Goal: Information Seeking & Learning: Understand process/instructions

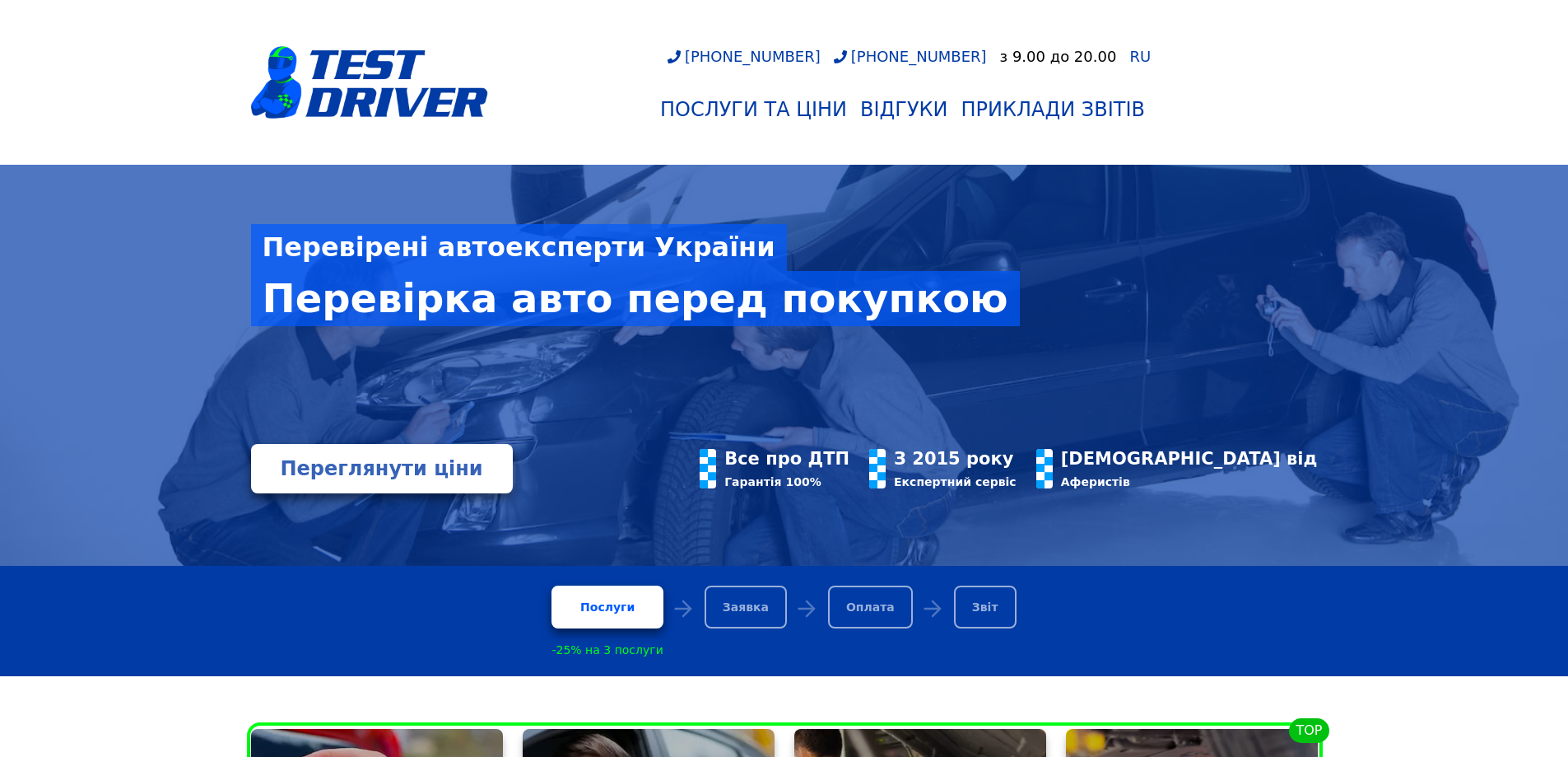
scroll to position [247, 0]
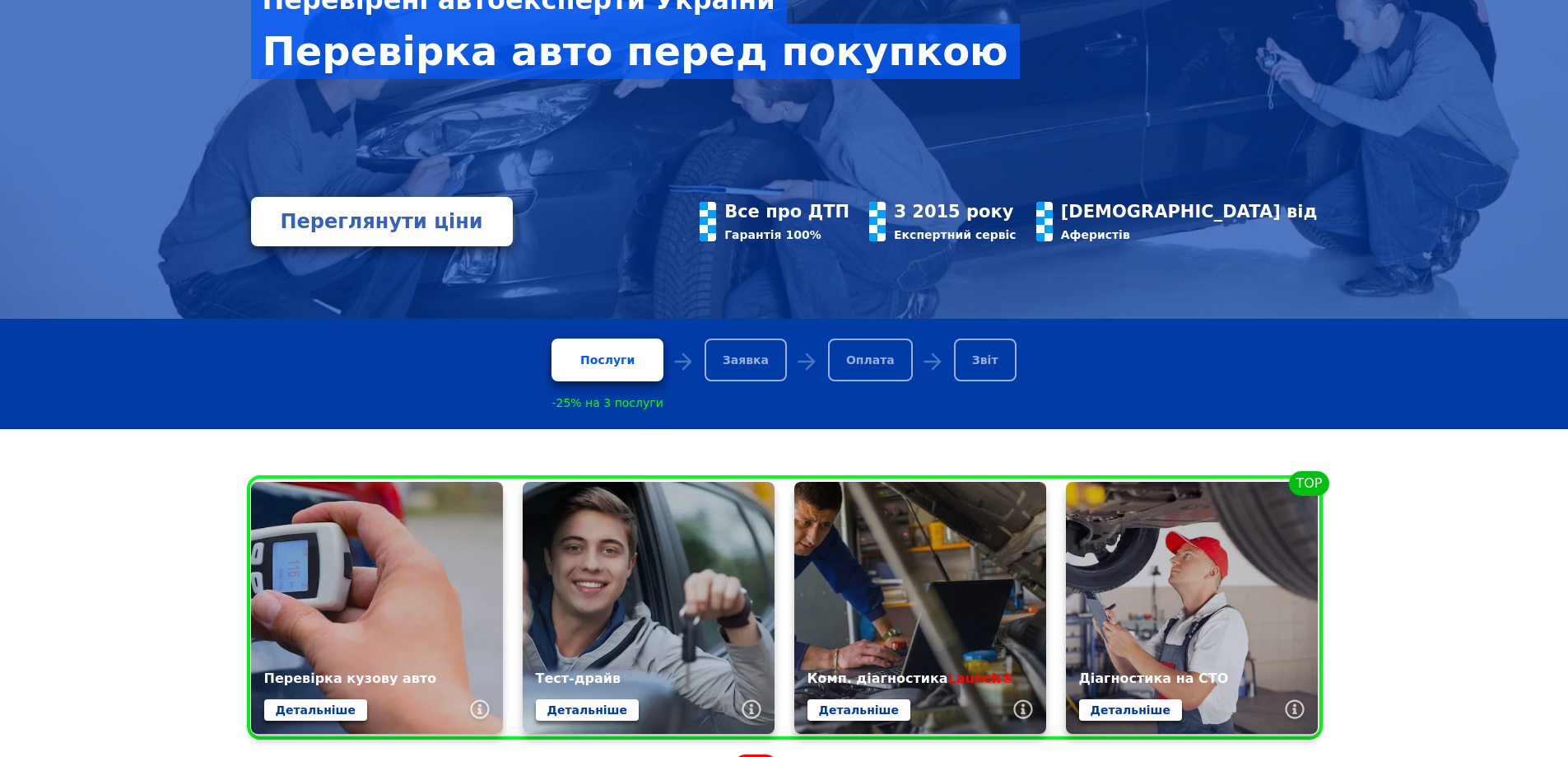
click at [606, 371] on div "Послуги" at bounding box center [607, 360] width 111 height 43
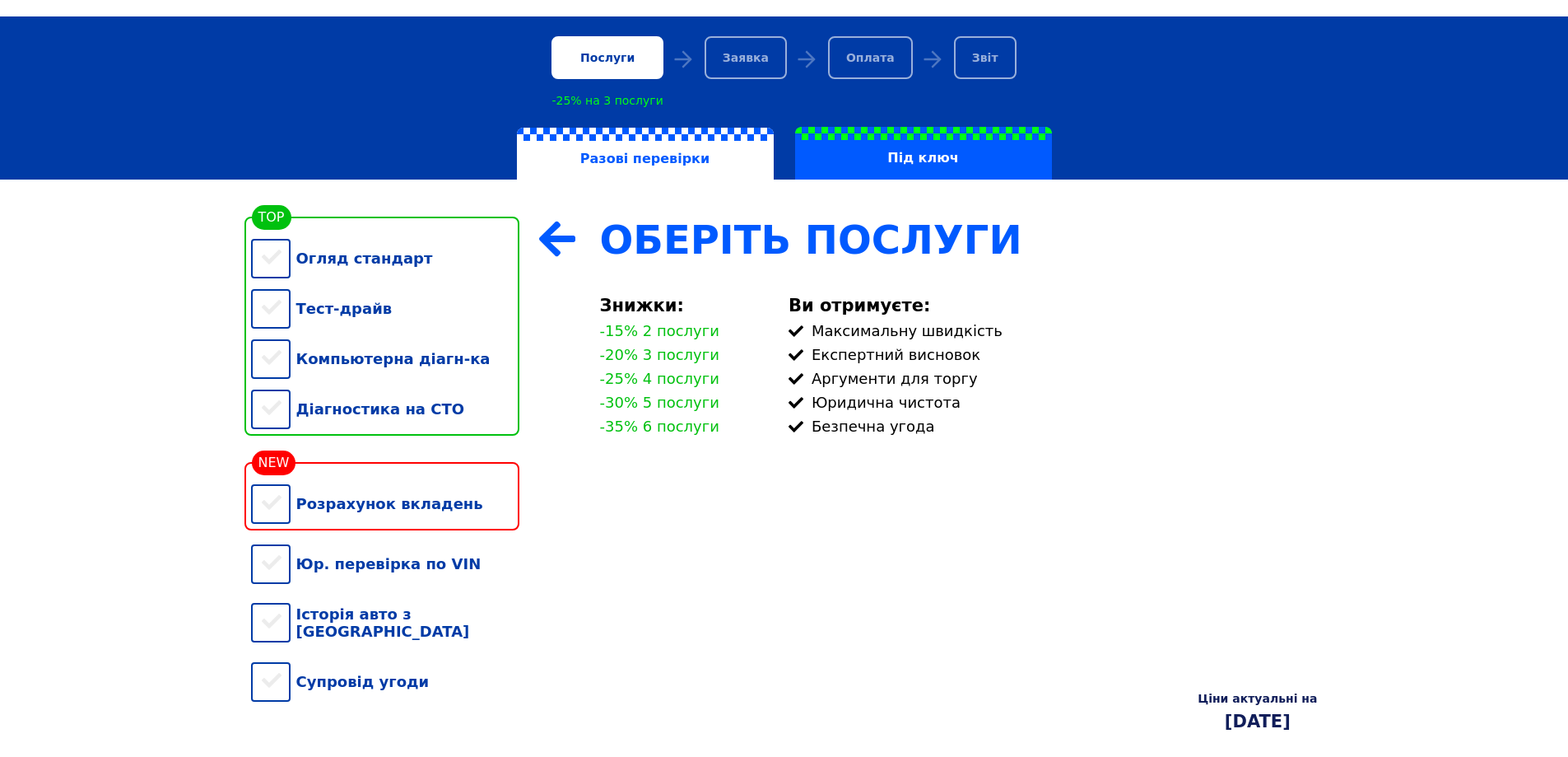
scroll to position [165, 0]
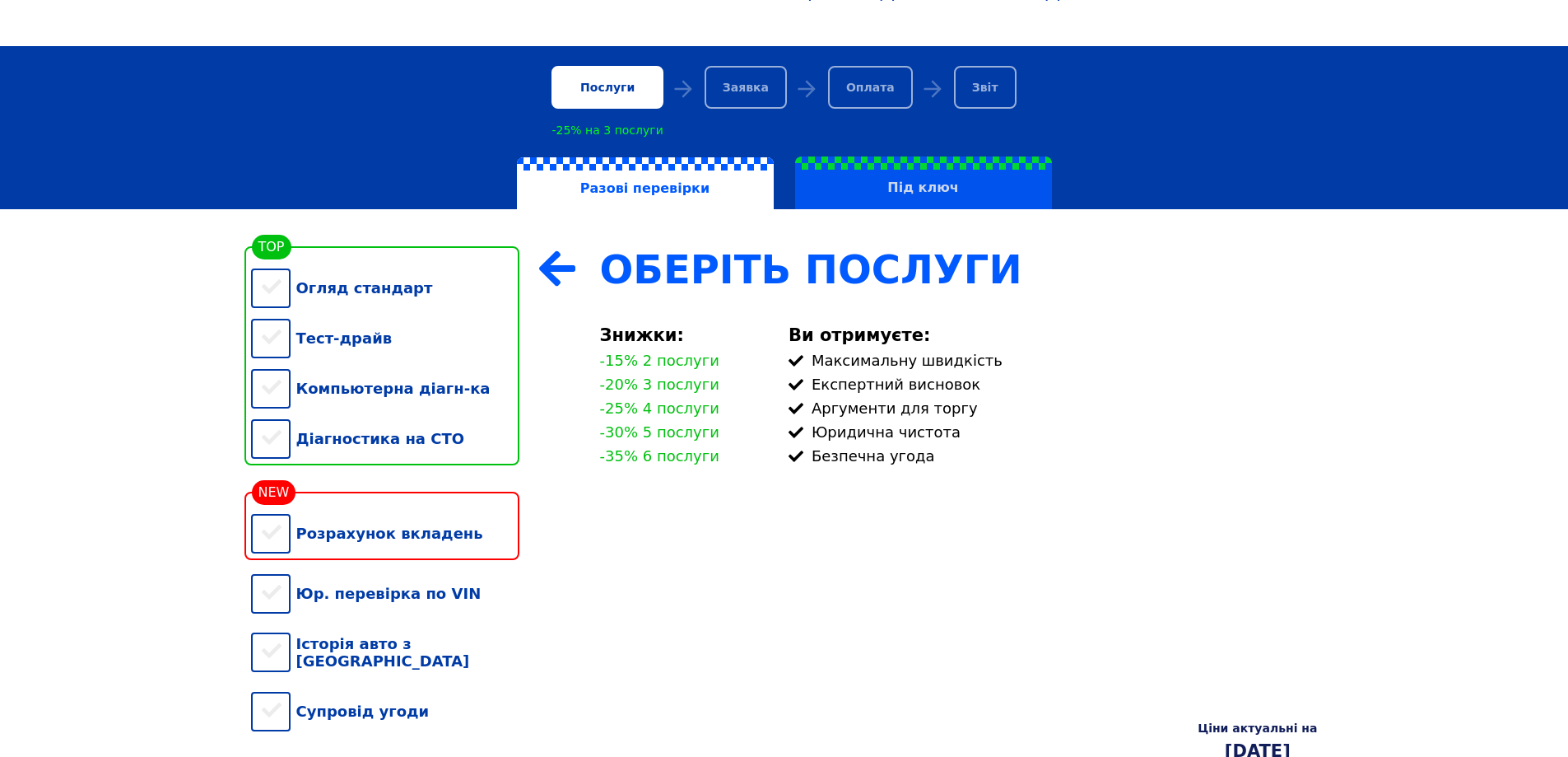
click at [937, 203] on label "Під ключ" at bounding box center [923, 182] width 257 height 52
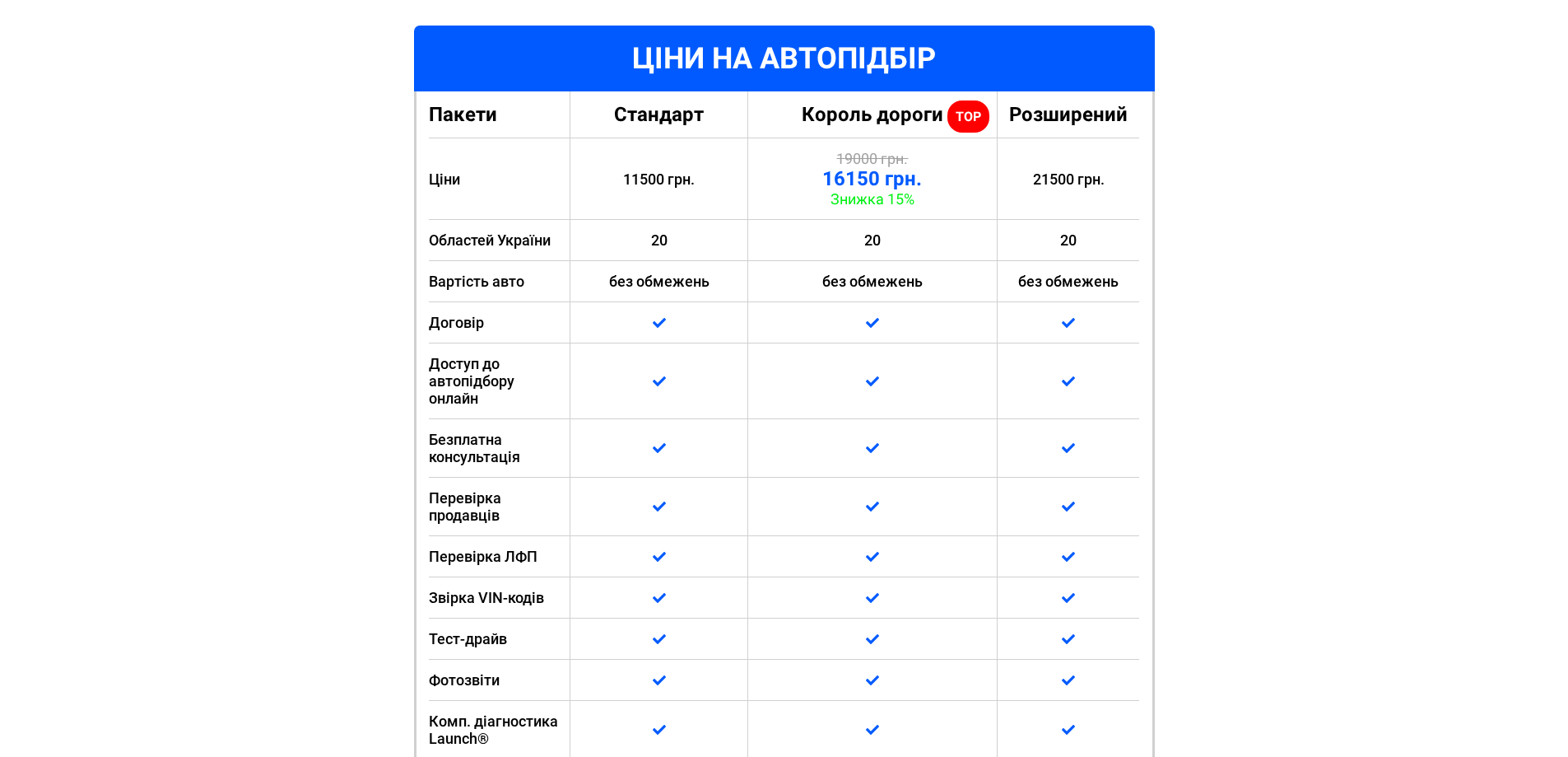
scroll to position [577, 0]
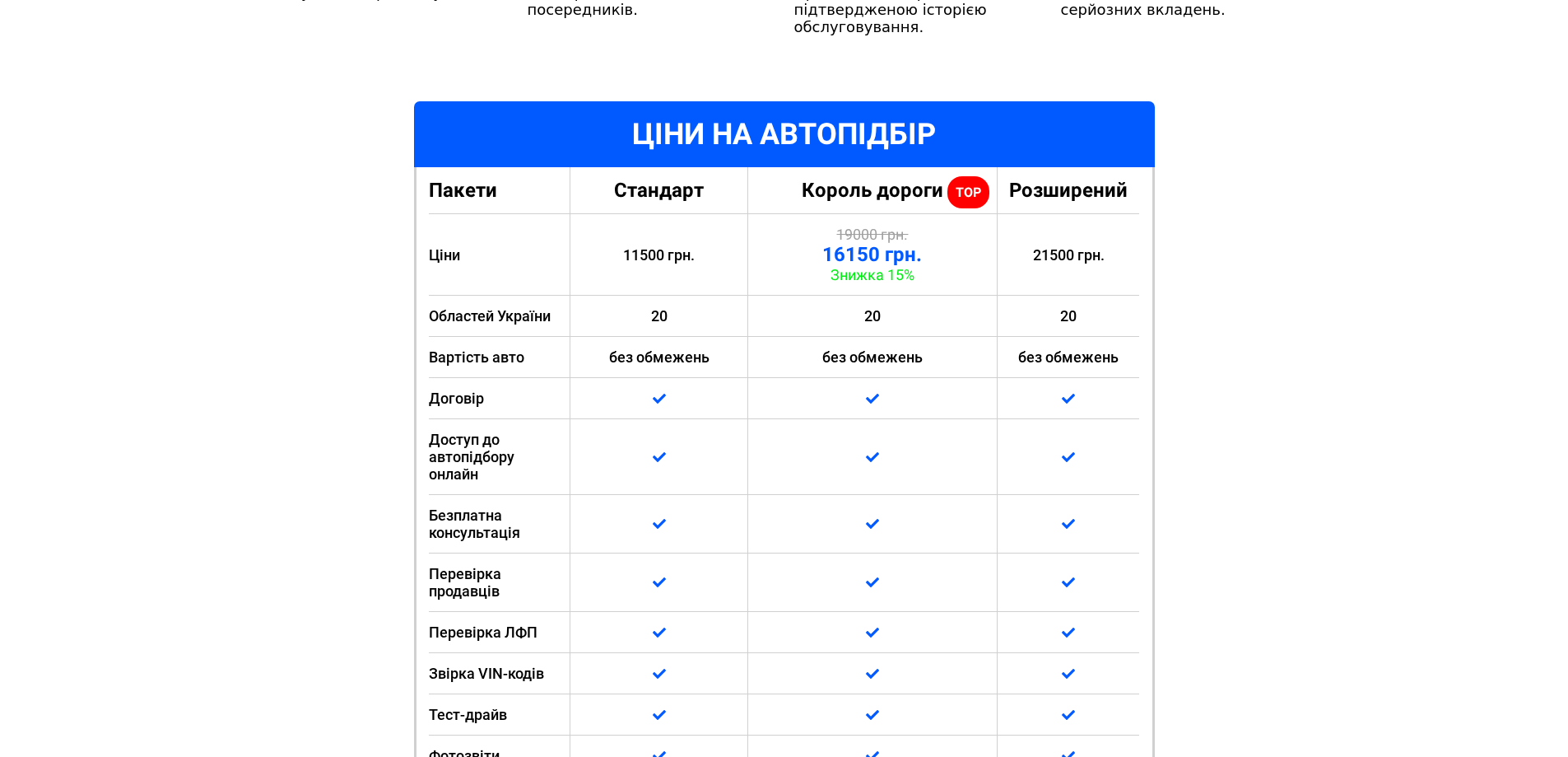
click at [1370, 302] on div "Ціни актуальні на 12.09.2025 Яке авто клієнт отримає під ключ? Передзвоніть мен…" at bounding box center [784, 549] width 1568 height 1531
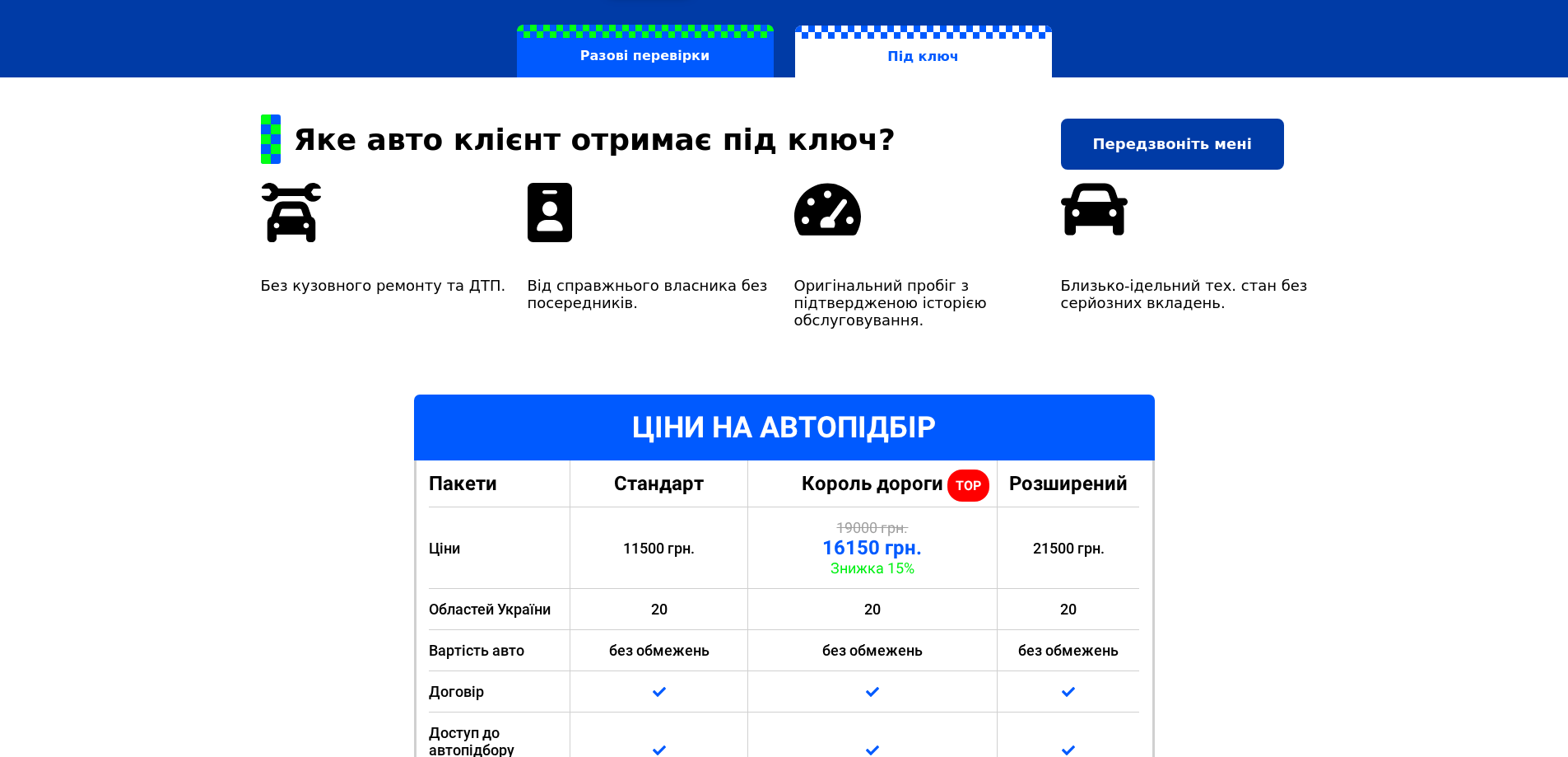
scroll to position [0, 0]
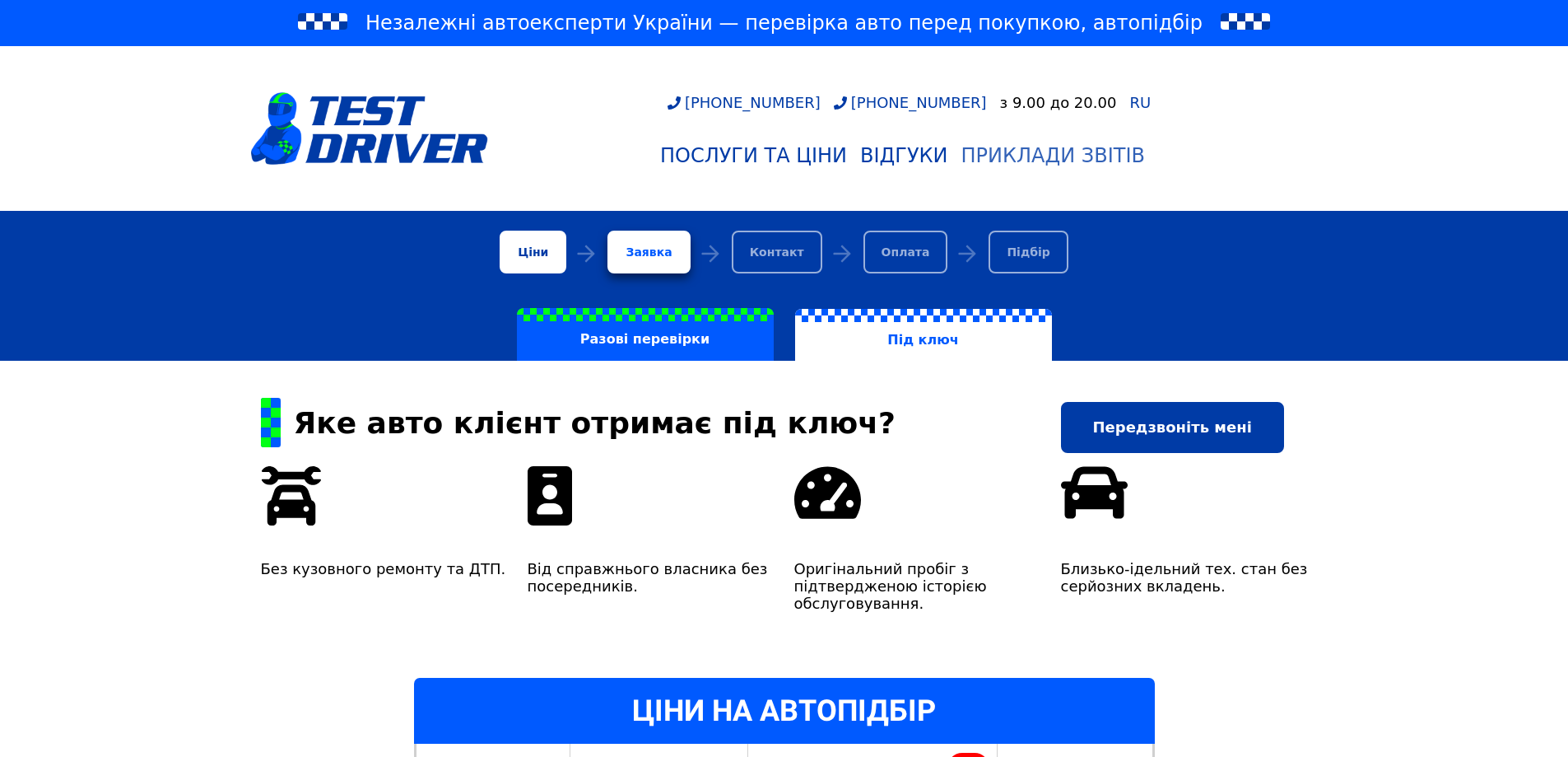
click at [1049, 160] on div "Приклади звітів" at bounding box center [1053, 155] width 184 height 23
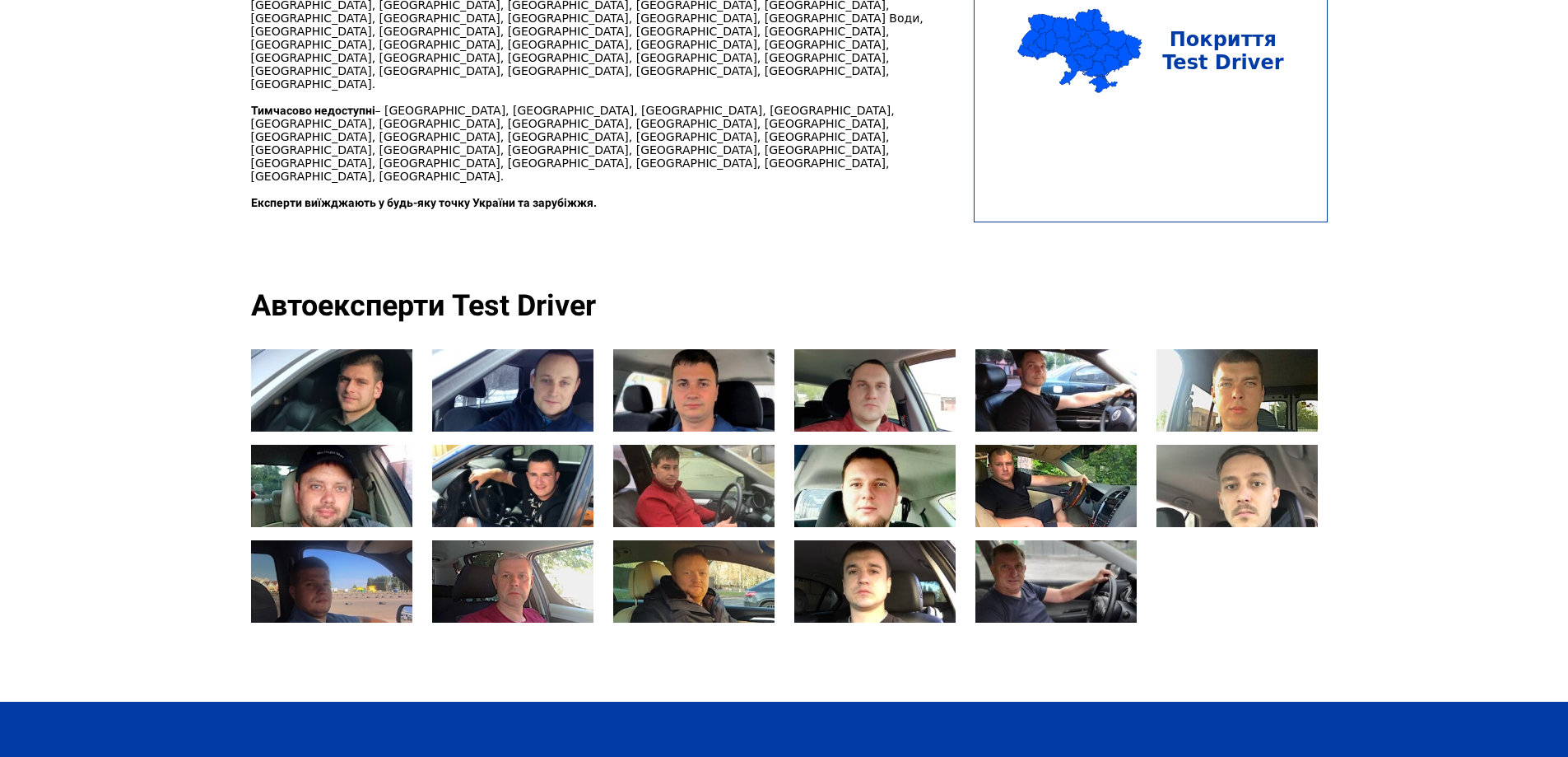
scroll to position [1729, 0]
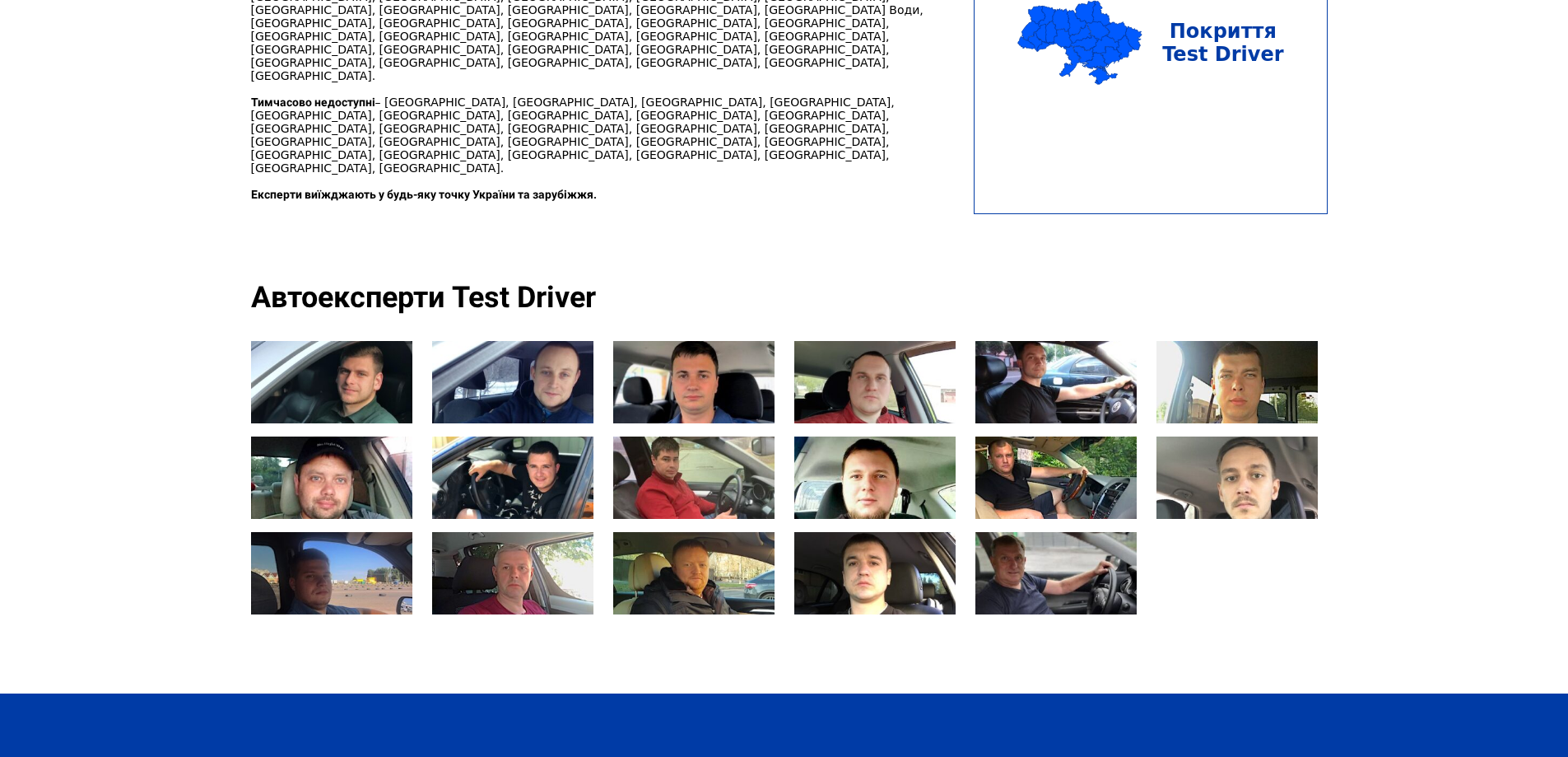
click at [1271, 436] on div at bounding box center [1237, 477] width 161 height 82
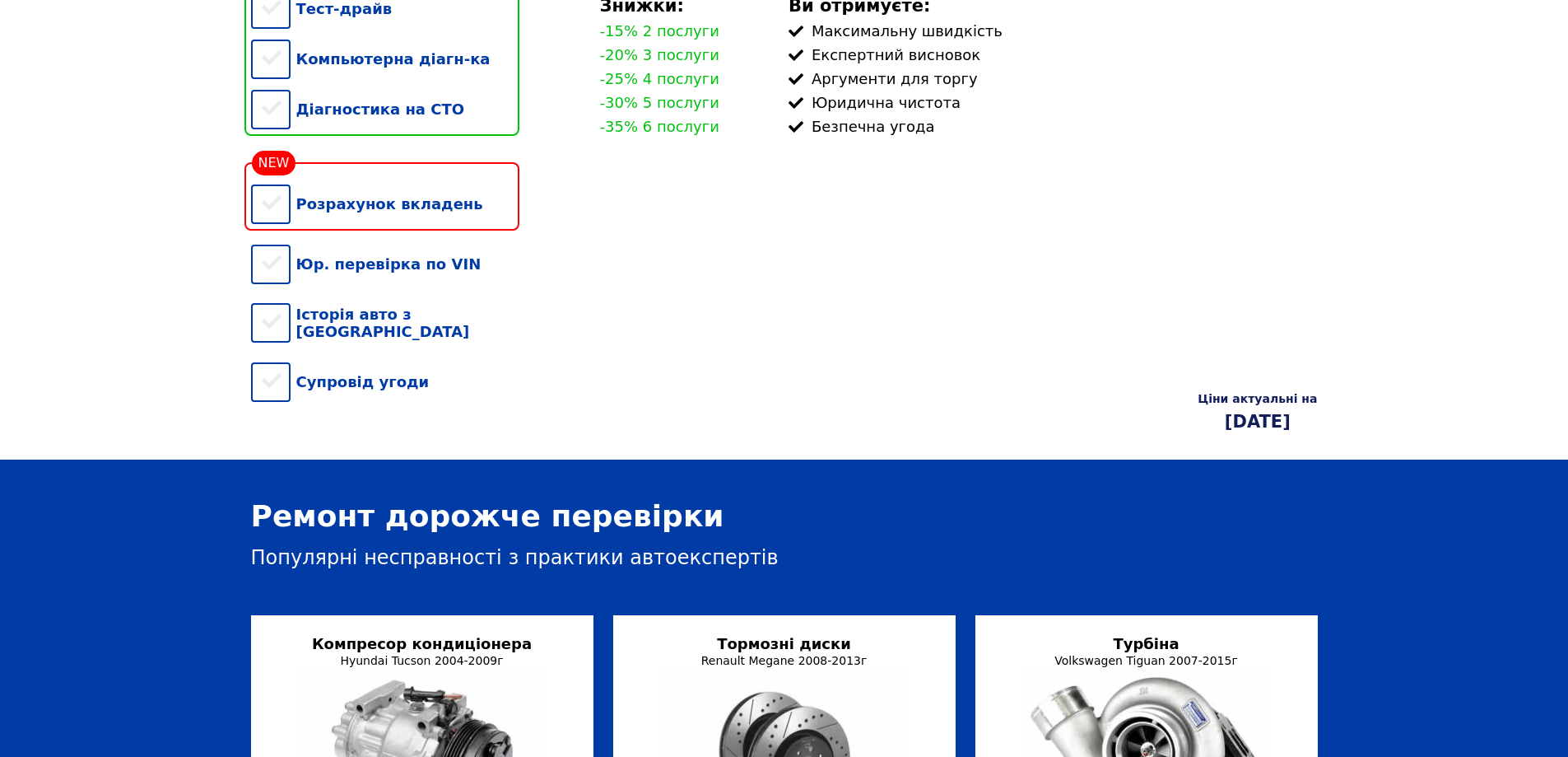
scroll to position [0, 0]
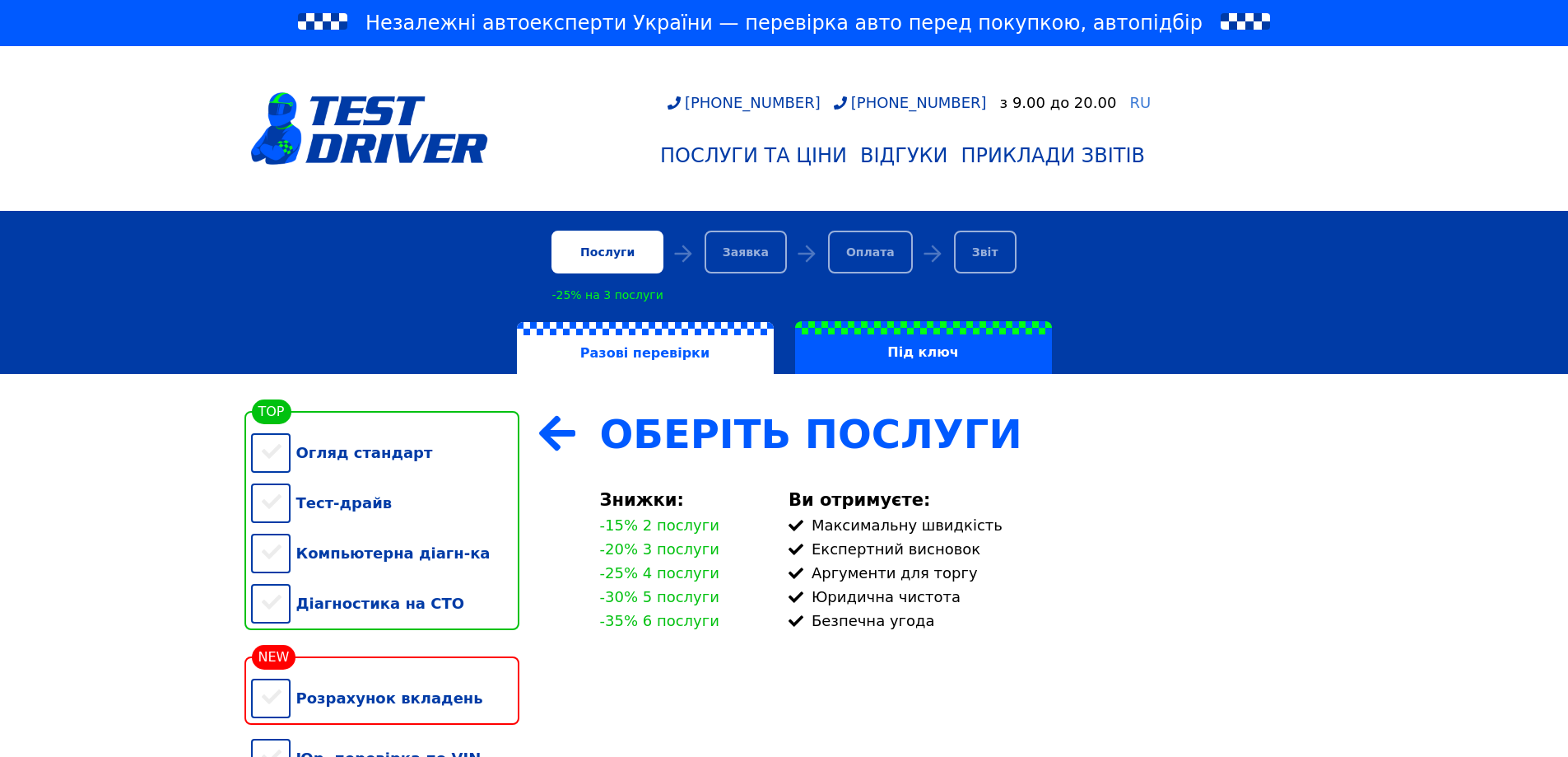
click at [1129, 105] on span "RU" at bounding box center [1140, 102] width 22 height 17
